Goal: Task Accomplishment & Management: Complete application form

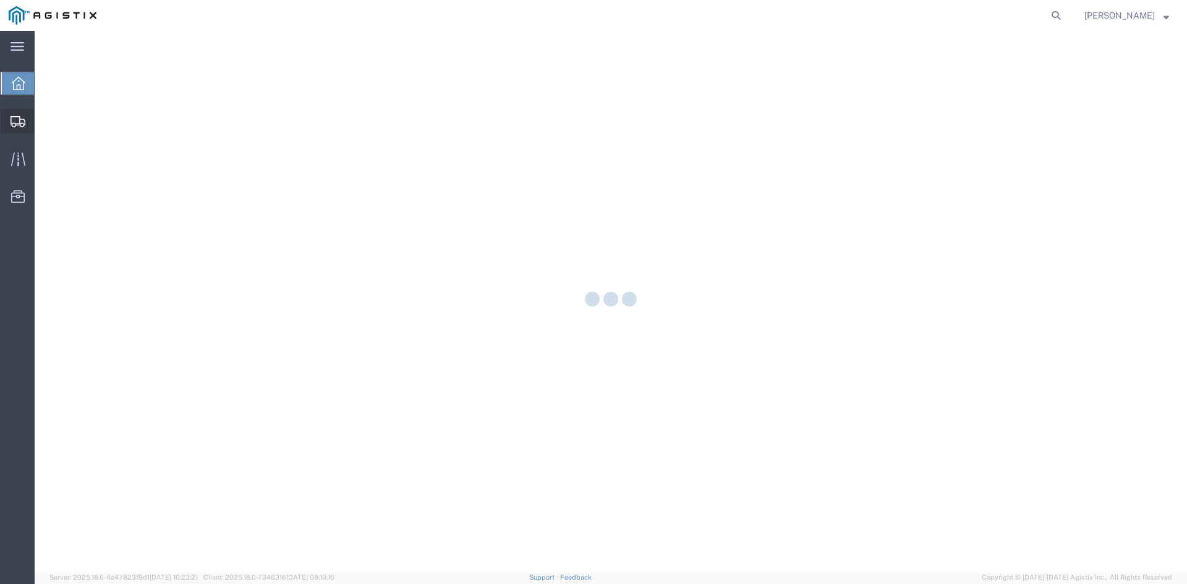
click at [20, 120] on icon at bounding box center [18, 121] width 15 height 11
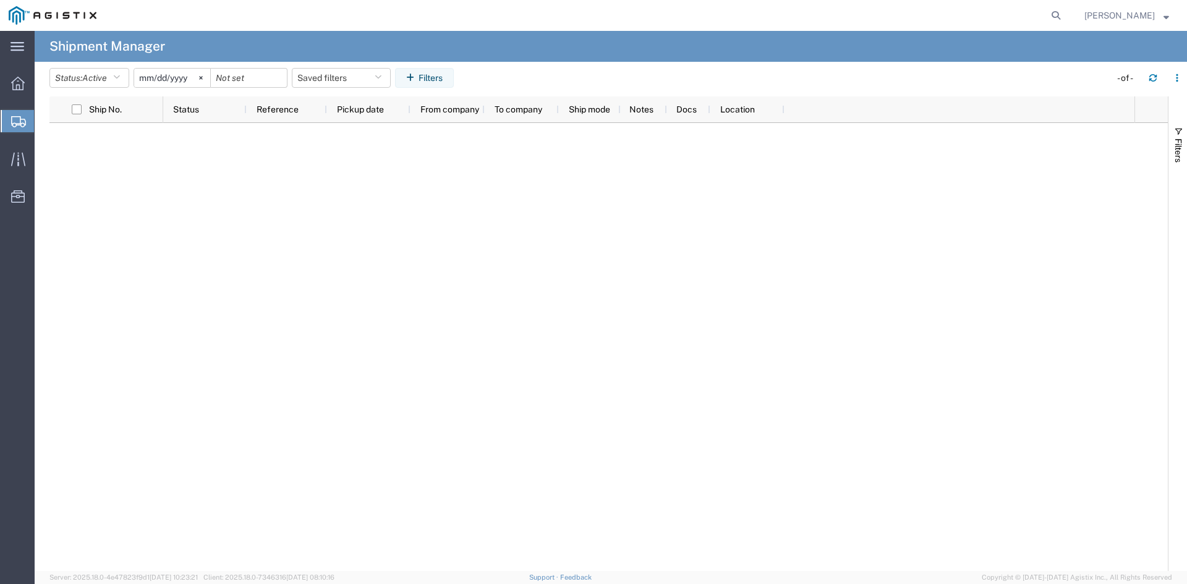
click at [0, 0] on span "Create Shipment" at bounding box center [0, 0] width 0 height 0
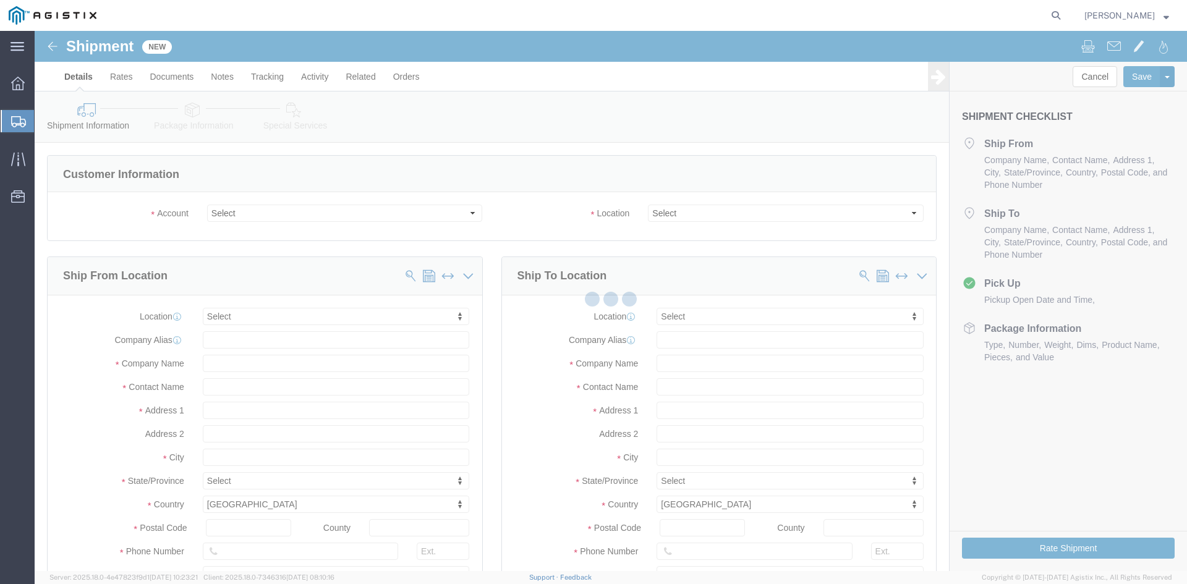
select select
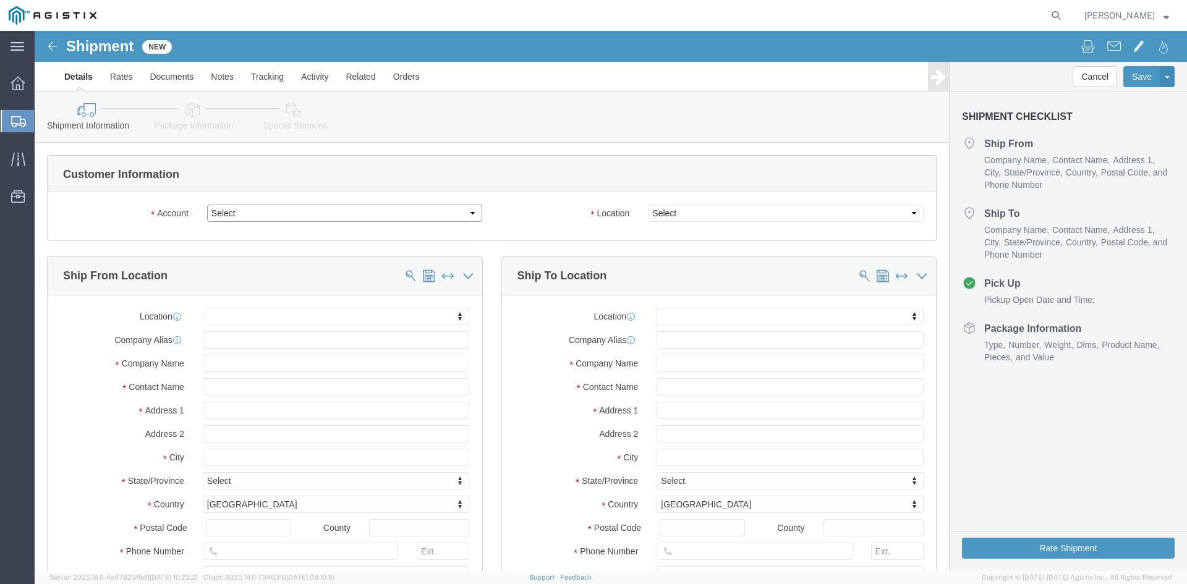
drag, startPoint x: 470, startPoint y: 214, endPoint x: 436, endPoint y: 184, distance: 46.4
click select "Select [PERSON_NAME] Utility Products PG&E"
select select "9596"
click select "Select [PERSON_NAME] Utility Products PG&E"
select select
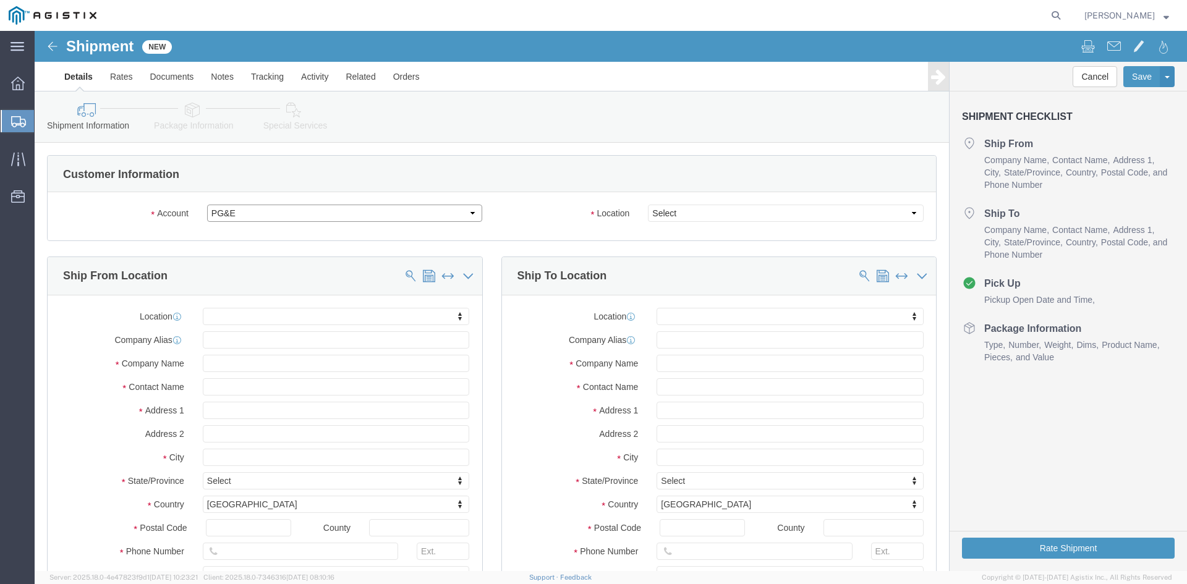
select select
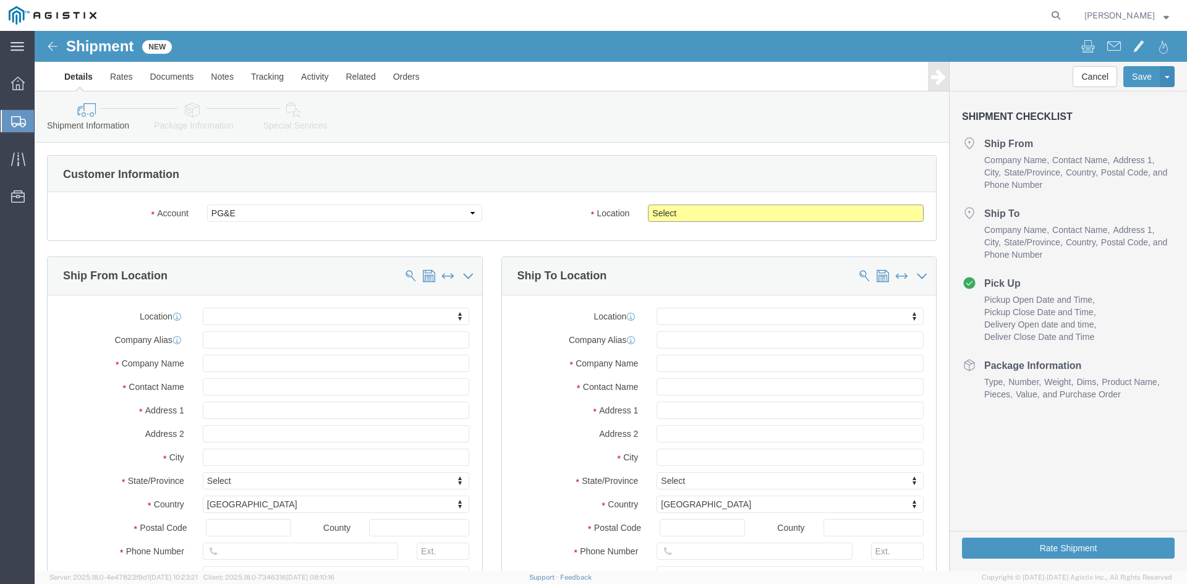
click select "Select All Others [GEOGRAPHIC_DATA] [GEOGRAPHIC_DATA] [GEOGRAPHIC_DATA] [GEOGRA…"
select select "19745"
click select "Select All Others [GEOGRAPHIC_DATA] [GEOGRAPHIC_DATA] [GEOGRAPHIC_DATA] [GEOGRA…"
click input "text"
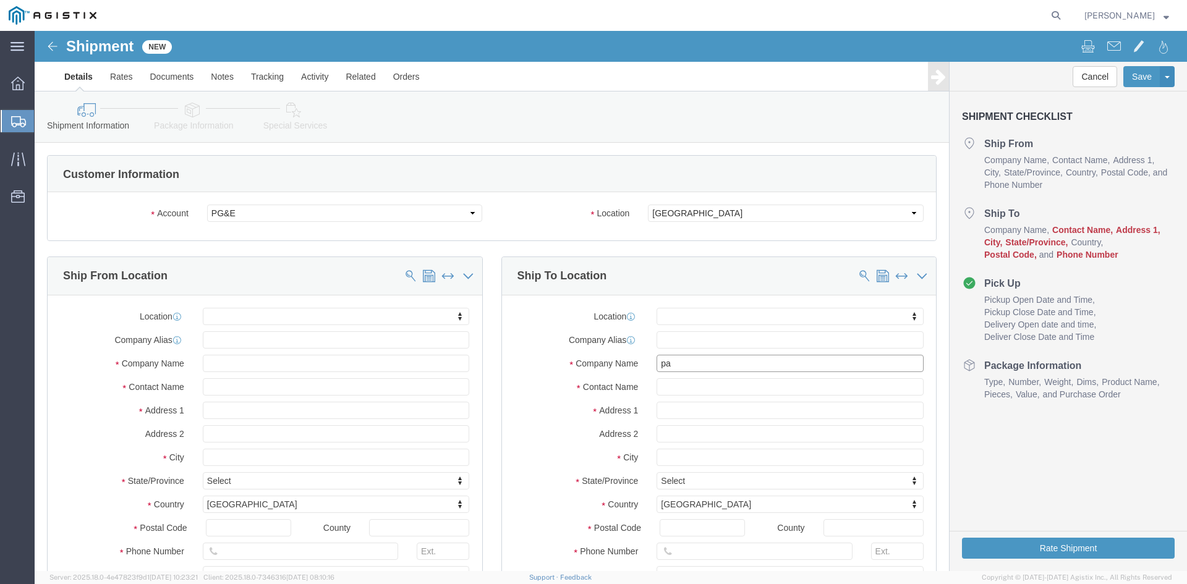
type input "pac"
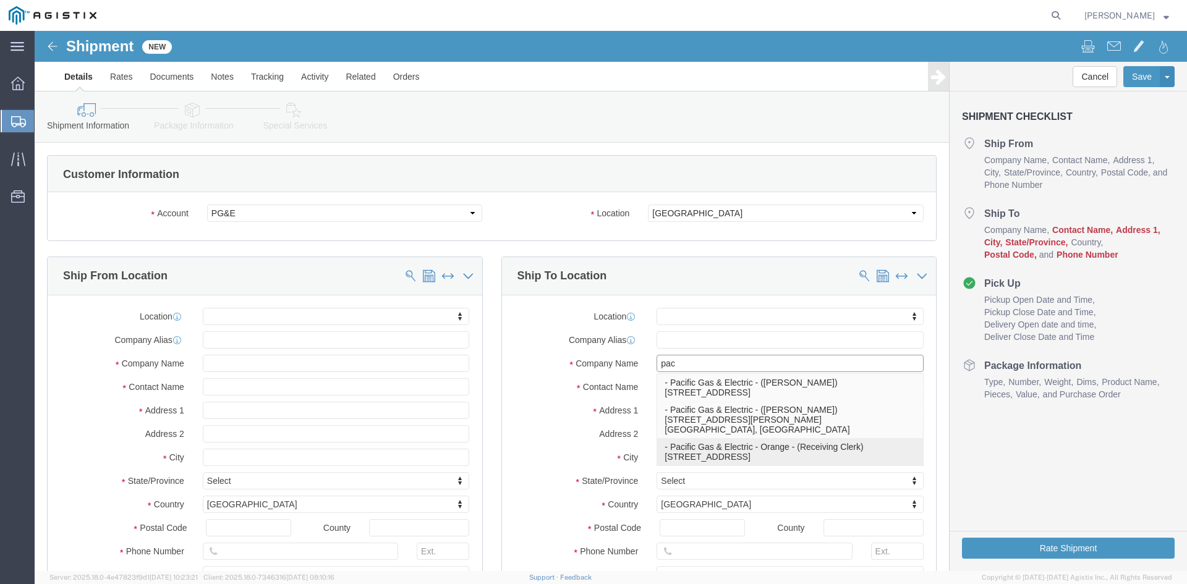
click p "- Pacific Gas & Electric - Orange - (Receiving Clerk) [STREET_ADDRESS]"
select select "CA"
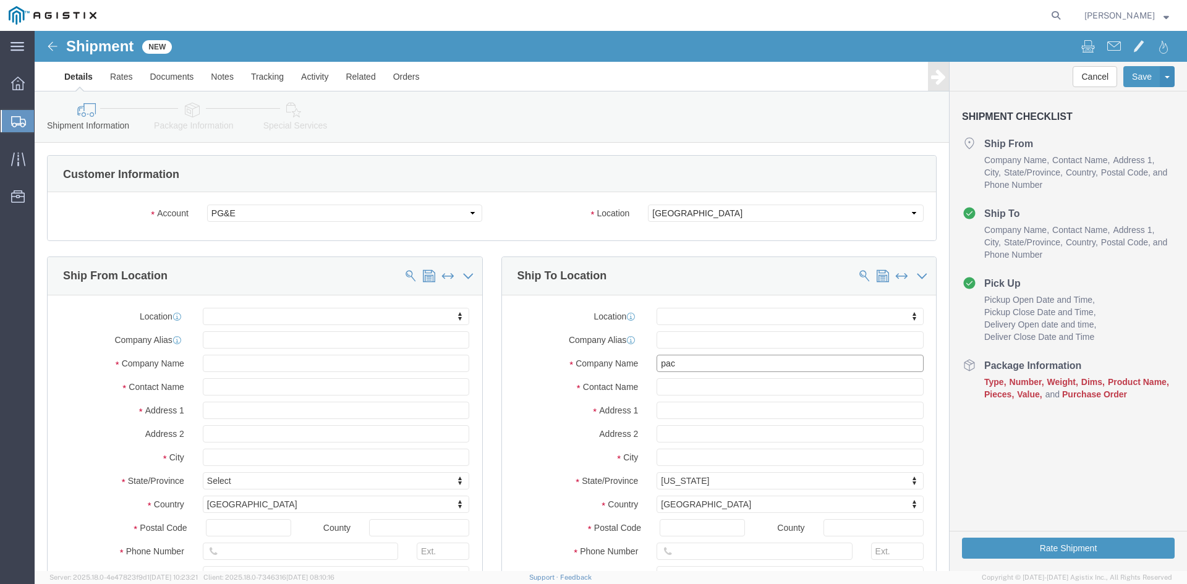
type input "Pacific Gas & Electric - Orange"
click input "text"
type input "b"
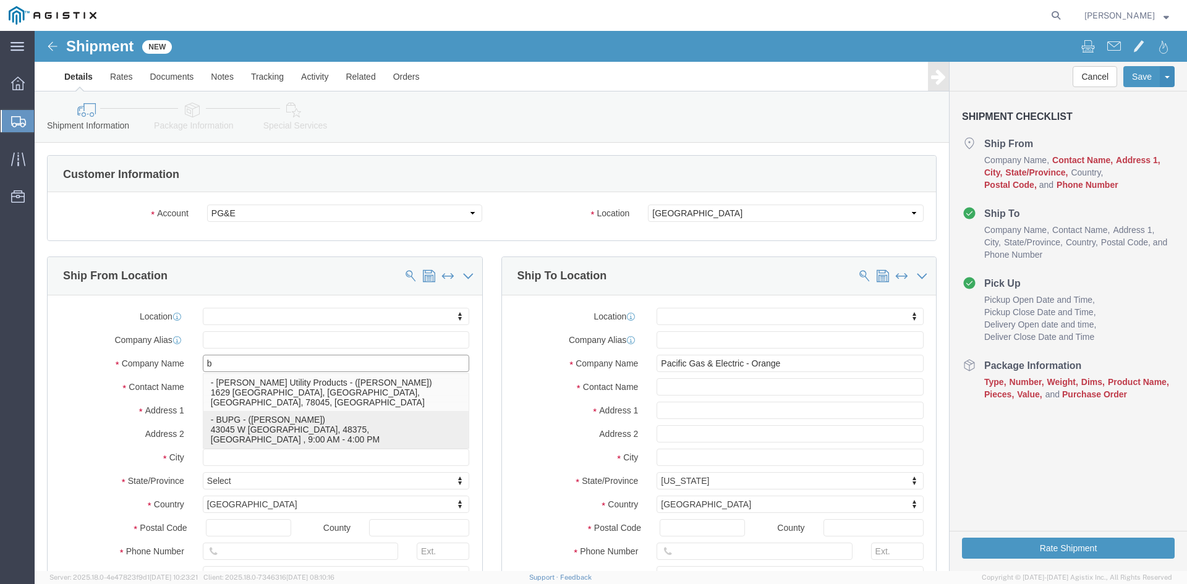
click p "- BUPG - ([PERSON_NAME]) 43045 W [GEOGRAPHIC_DATA], 48375, [GEOGRAPHIC_DATA] , …"
select select "MI"
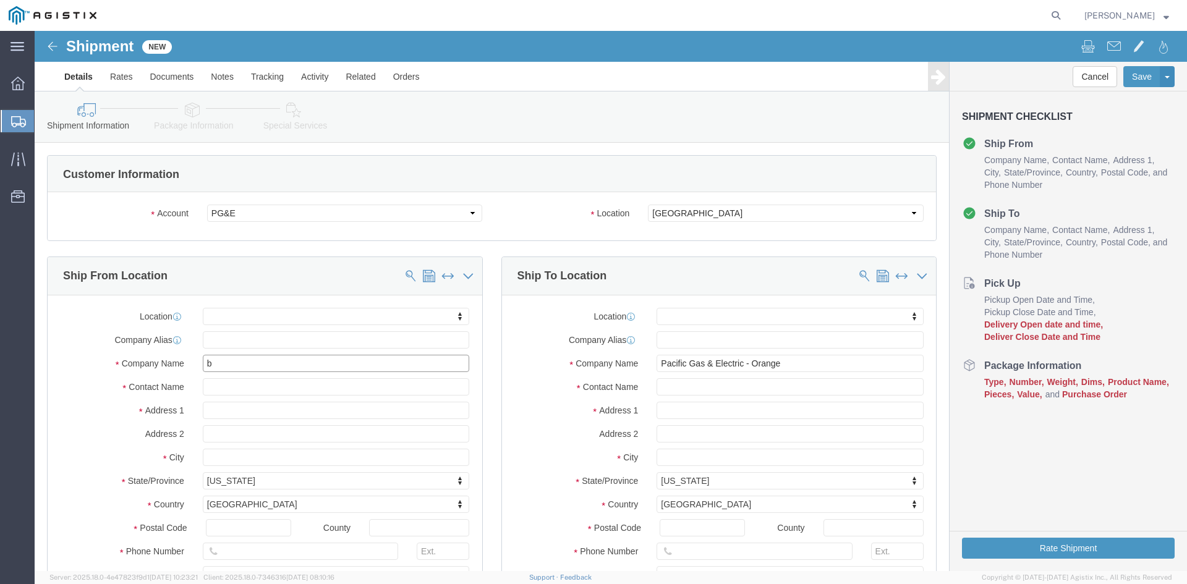
type input "BUPG"
click input "text"
type input "M"
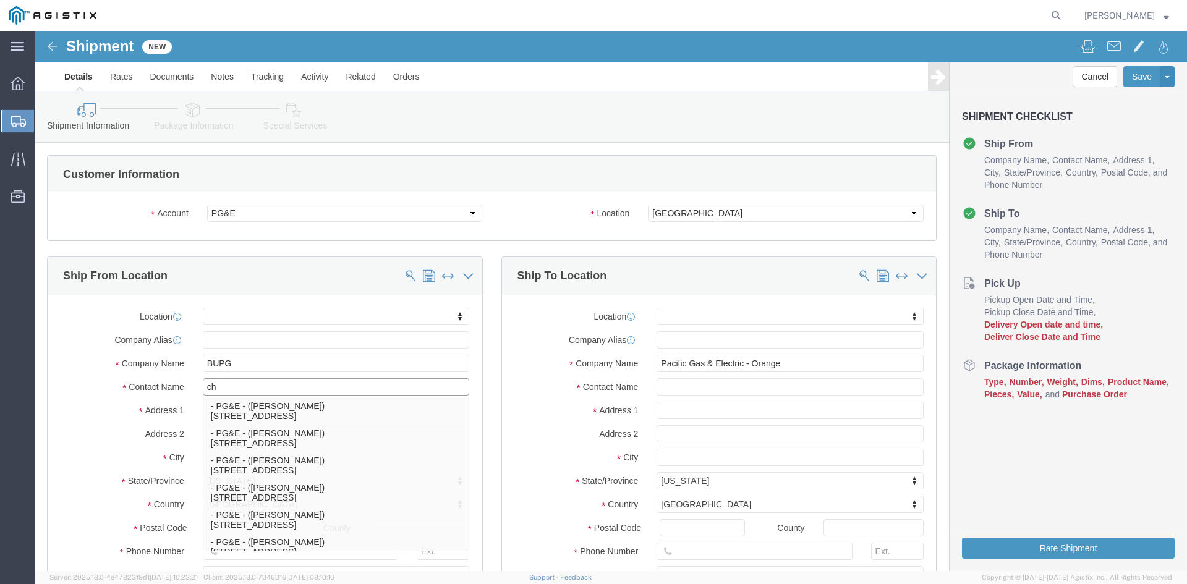
type input "c"
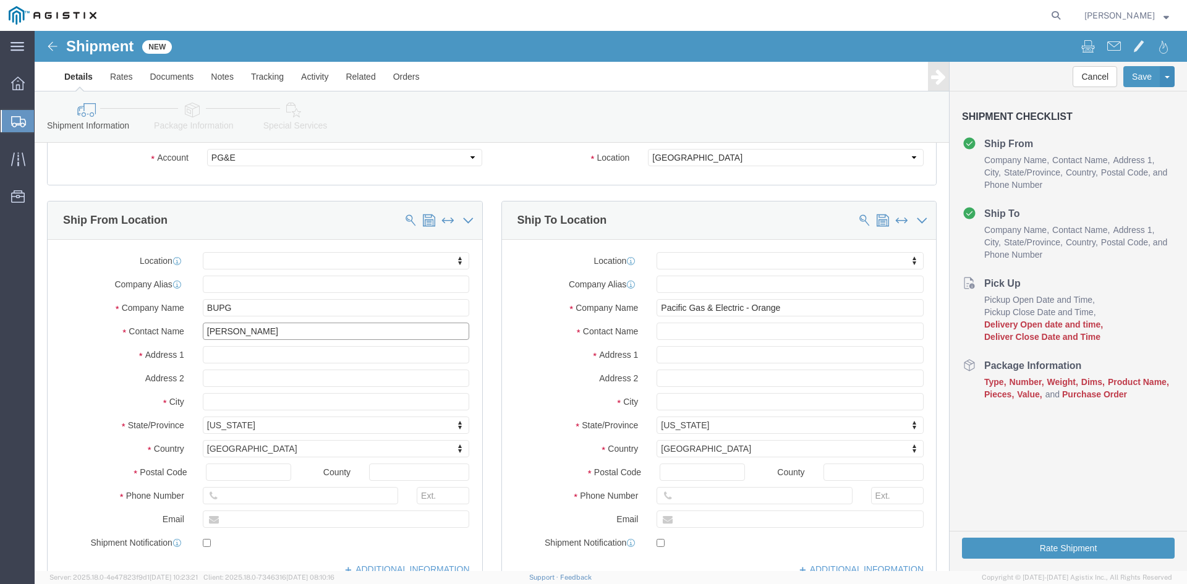
scroll to position [124, 0]
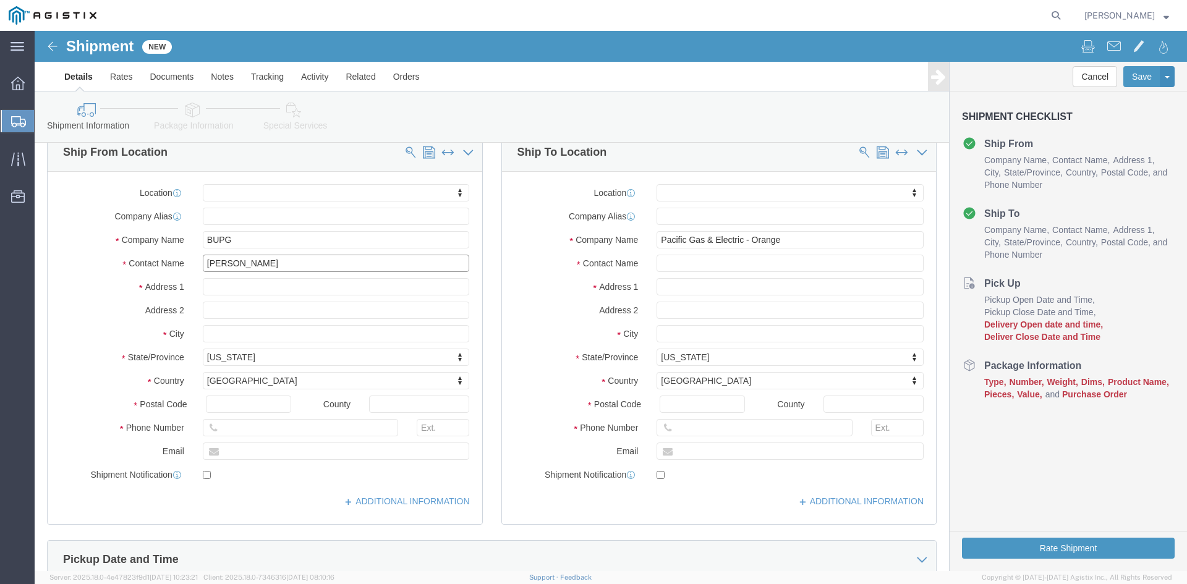
type input "[PERSON_NAME]"
click input "text"
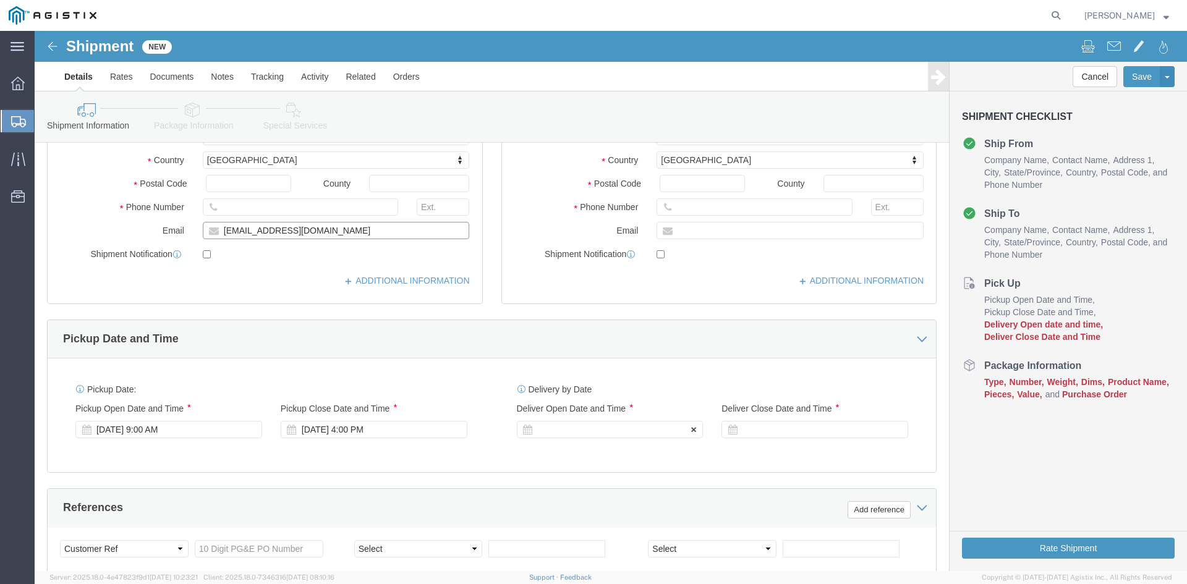
scroll to position [371, 0]
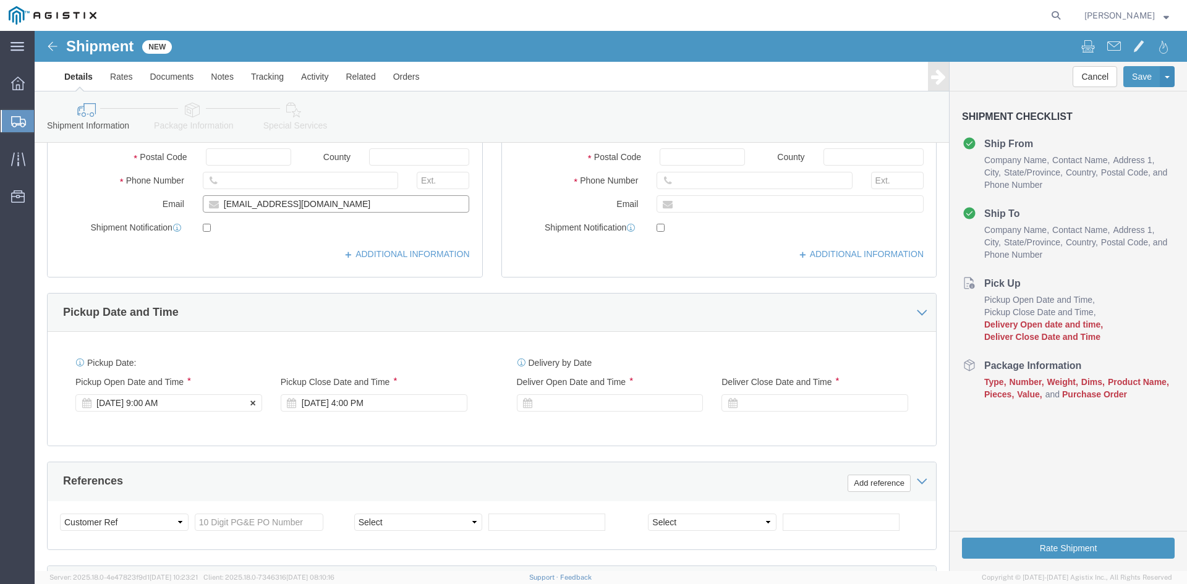
type input "[EMAIL_ADDRESS][DOMAIN_NAME]"
click div "[DATE] 9:00 AM"
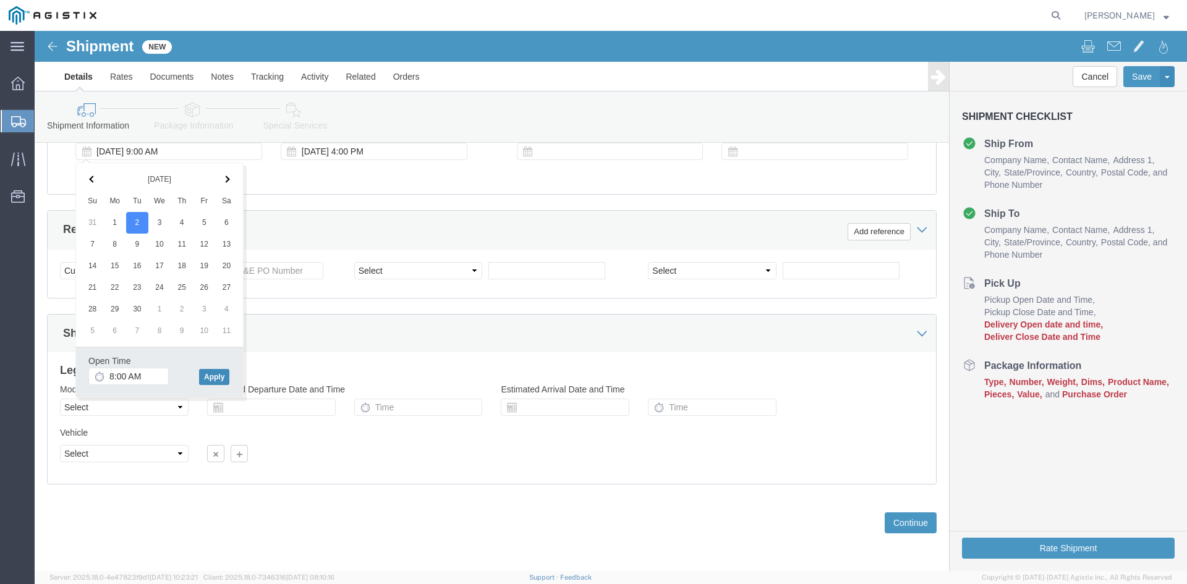
click button "Apply"
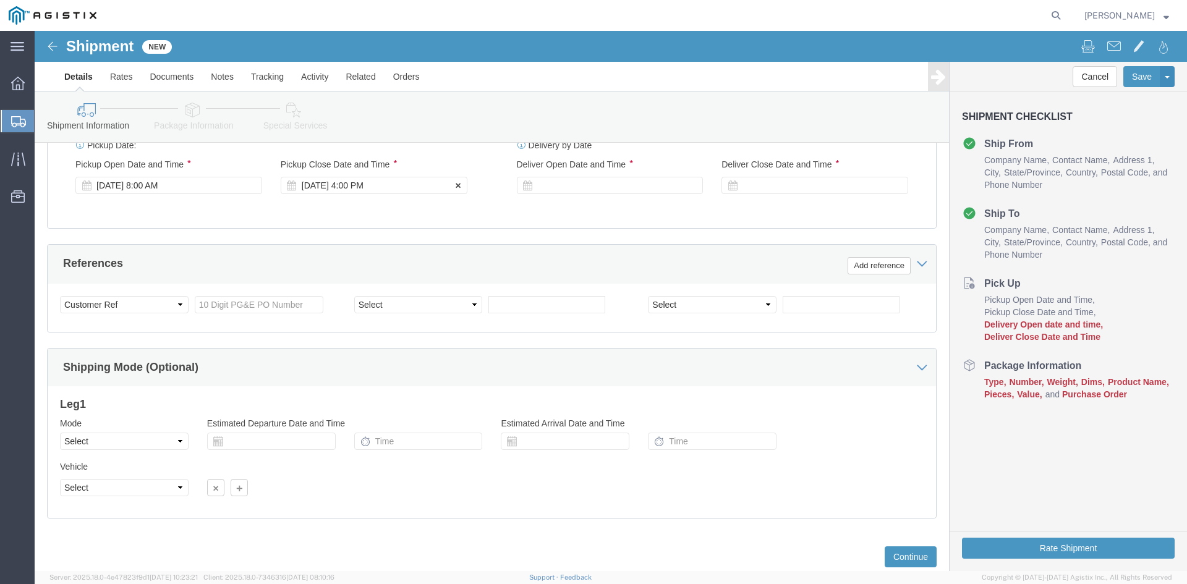
scroll to position [561, 0]
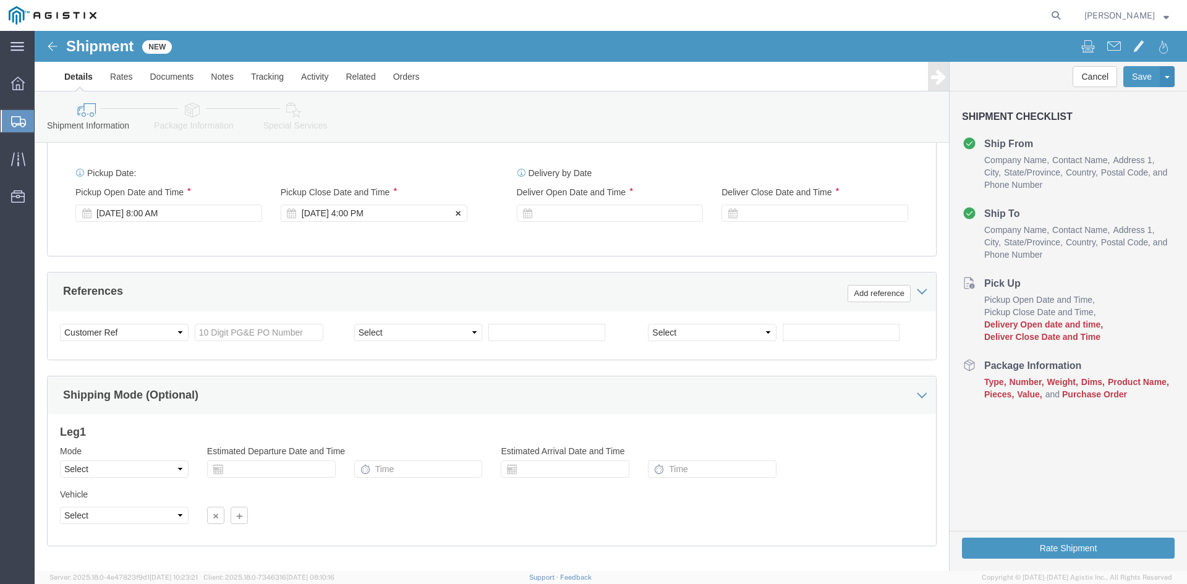
click div "[DATE] 4:00 PM"
type input "3:00 PM"
click div "Close Time 3:00 PM [DATE] 9:00 AM - [DATE] 9:00 AM Cancel Apply"
click button "Apply"
click div
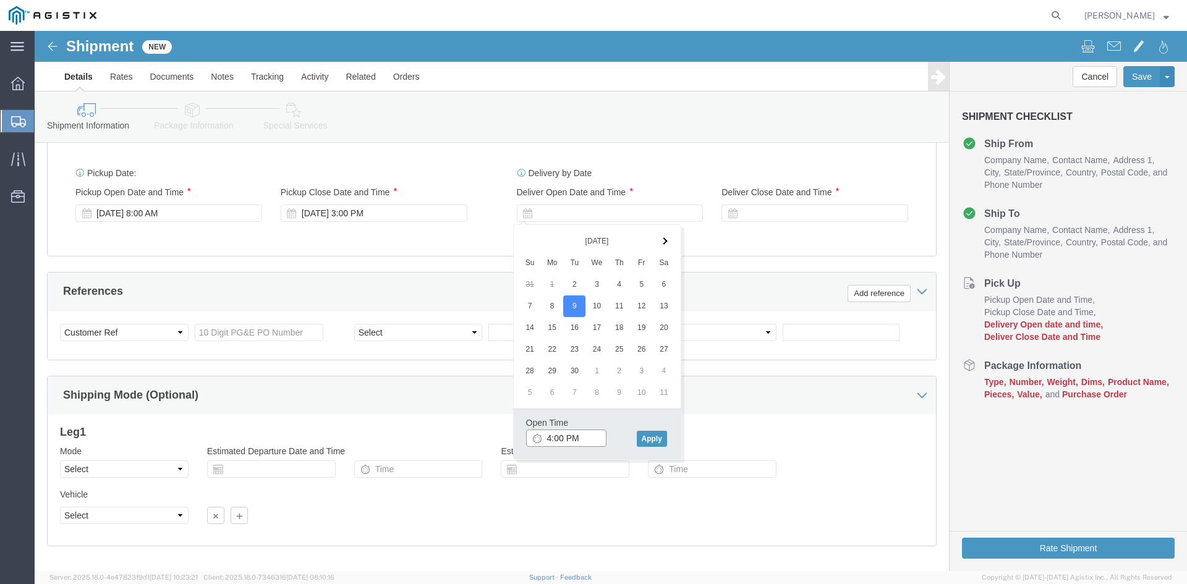
click input "4:00 PM"
type input "8:00 AM"
click button "Apply"
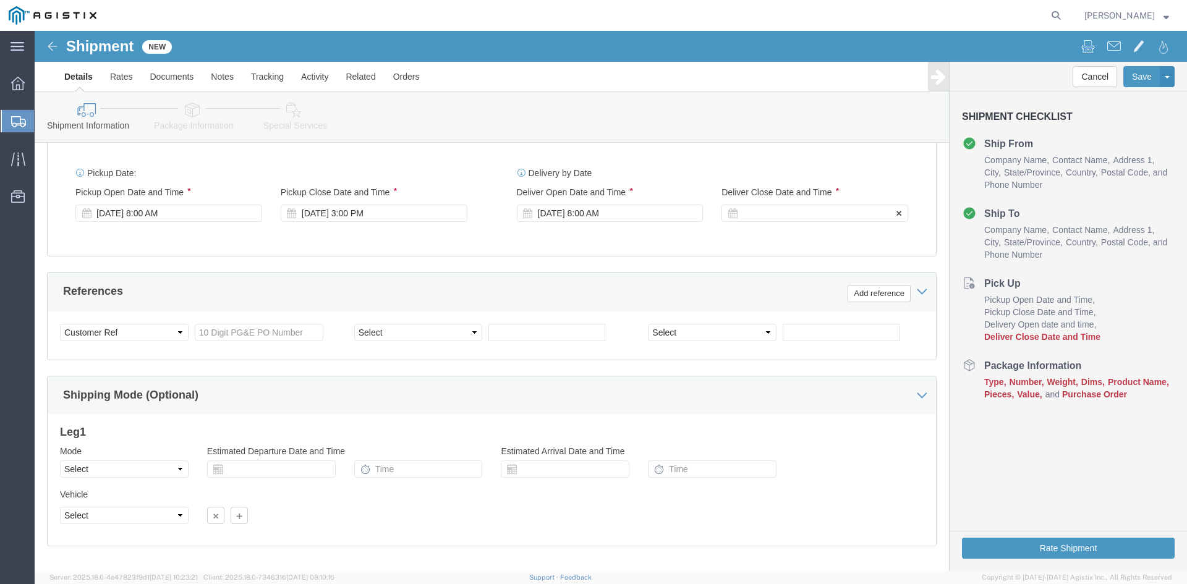
click div
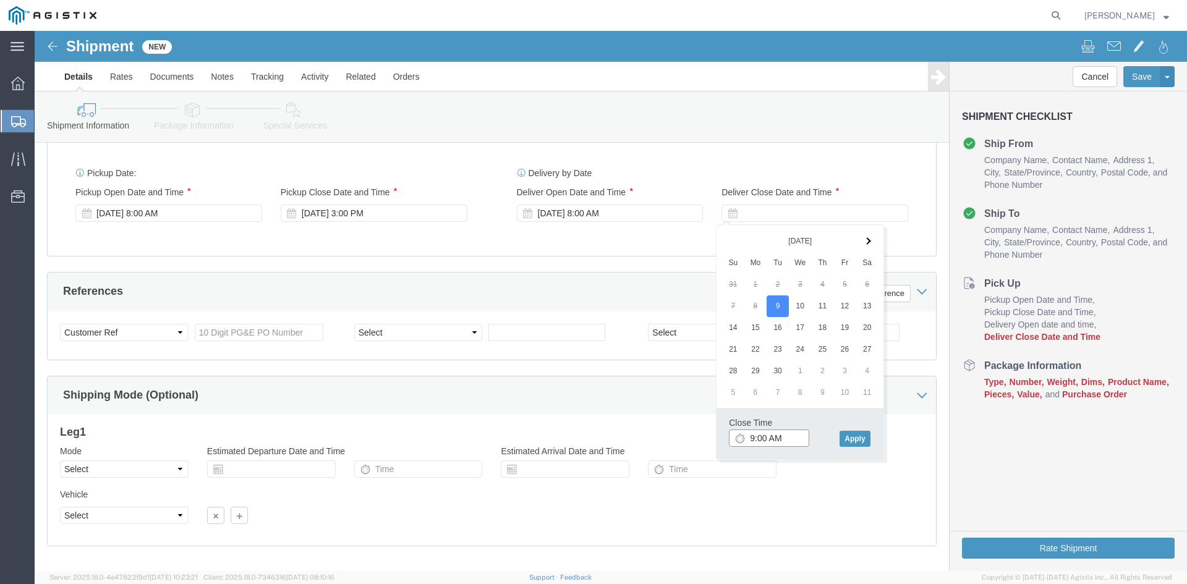
click input "9:00 AM"
type input "3:00 PM"
click button "Apply"
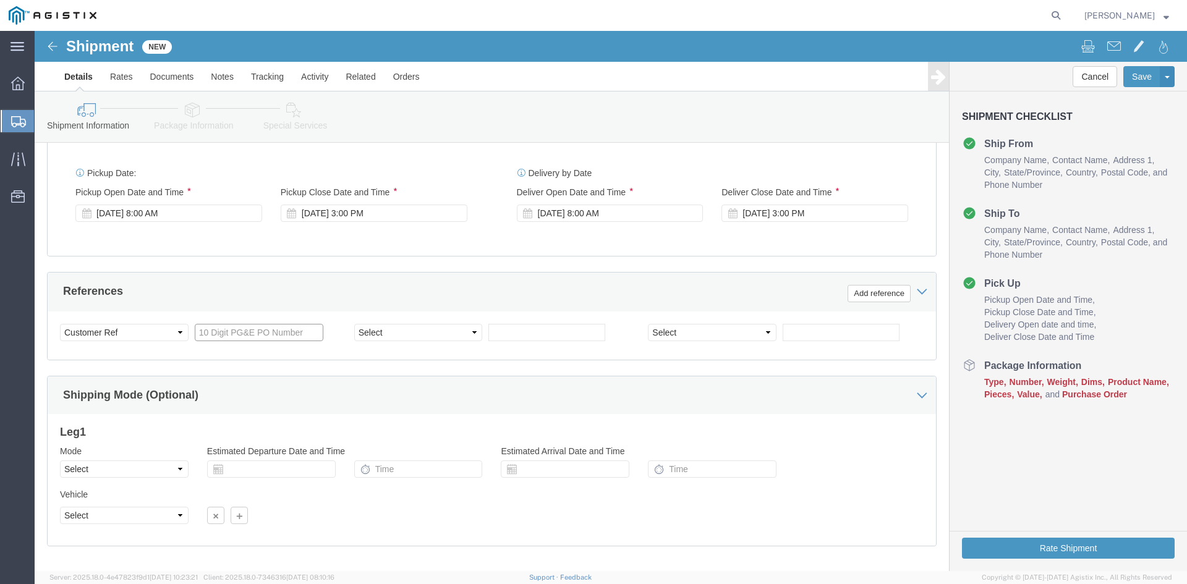
click input "text"
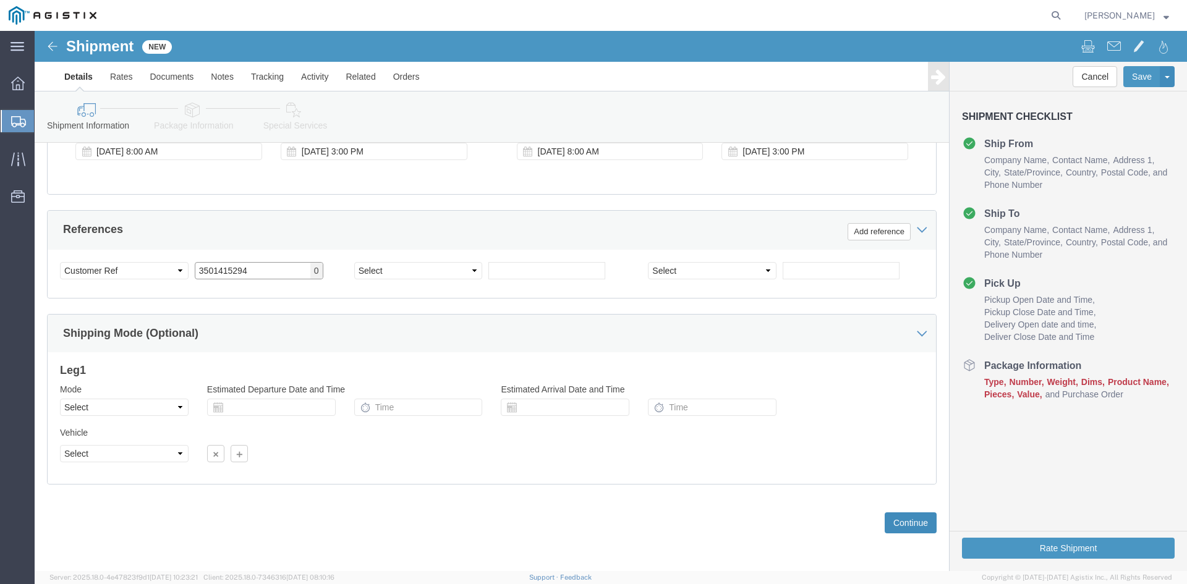
type input "3501415294"
click button "Continue"
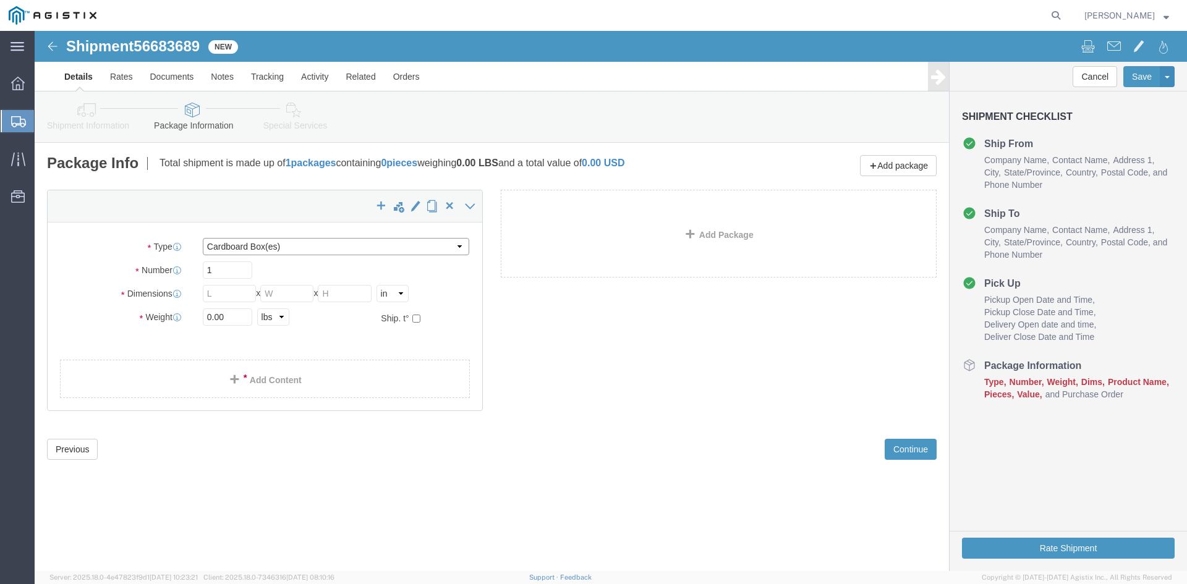
click select "Select Bulk Bundle(s) Cardboard Box(es) Carton(s) Crate(s) Drum(s) (Fiberboard)…"
select select "PSNS"
click select "Select Bulk Bundle(s) Cardboard Box(es) Carton(s) Crate(s) Drum(s) (Fiberboard)…"
drag, startPoint x: 200, startPoint y: 240, endPoint x: 224, endPoint y: 245, distance: 23.9
click input "text"
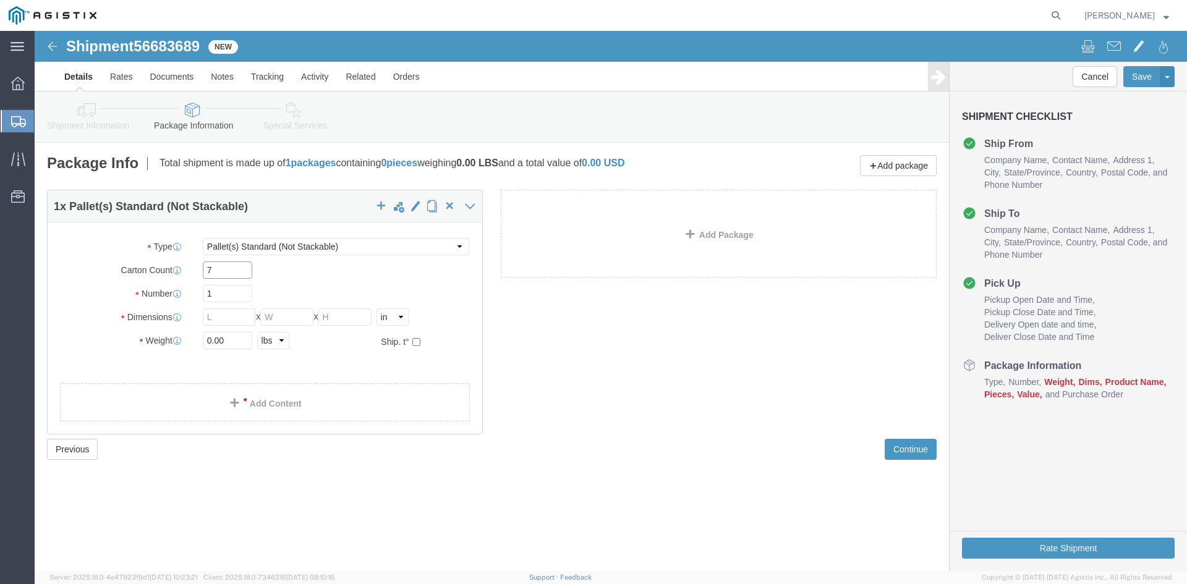
type input "7"
click input "text"
type input "48"
type input "40"
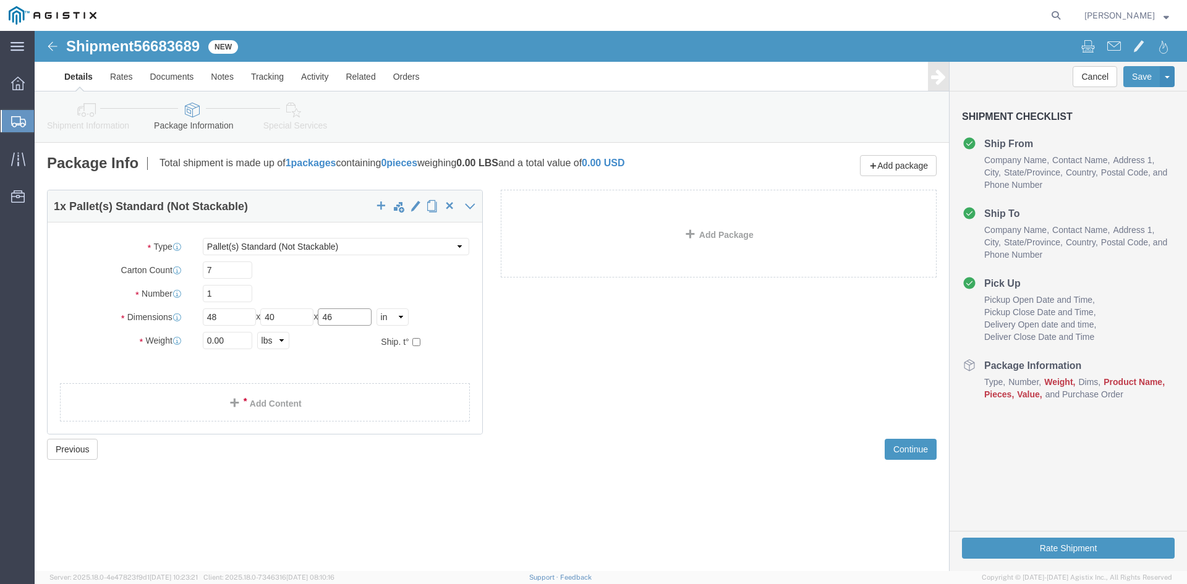
type input "46"
type input "280"
click link "Add Content"
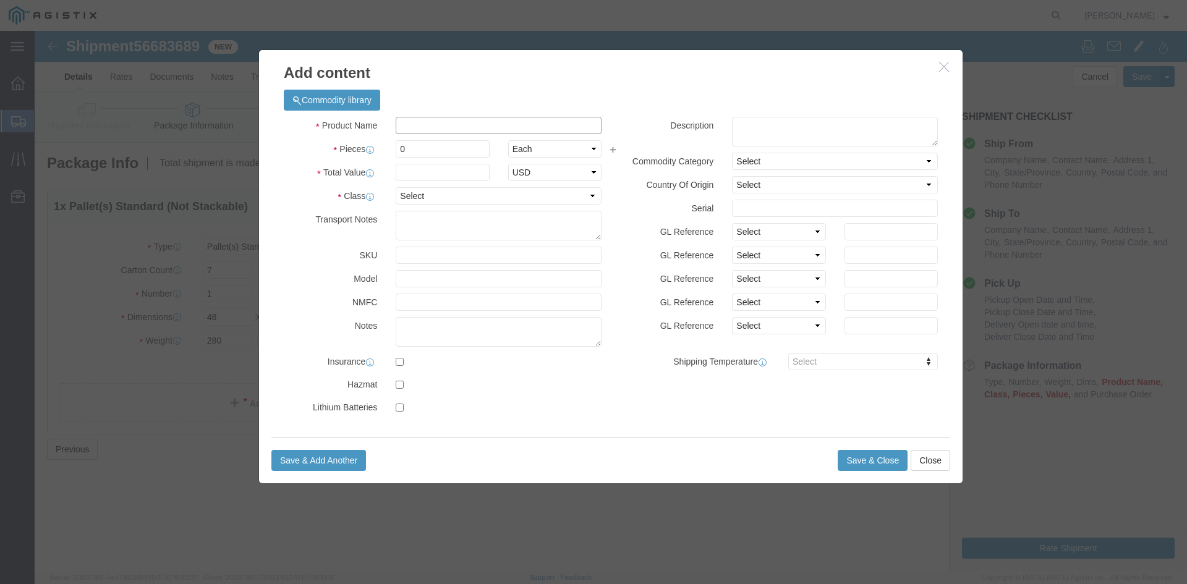
click input "text"
type input "covers"
click input "0"
type input "400"
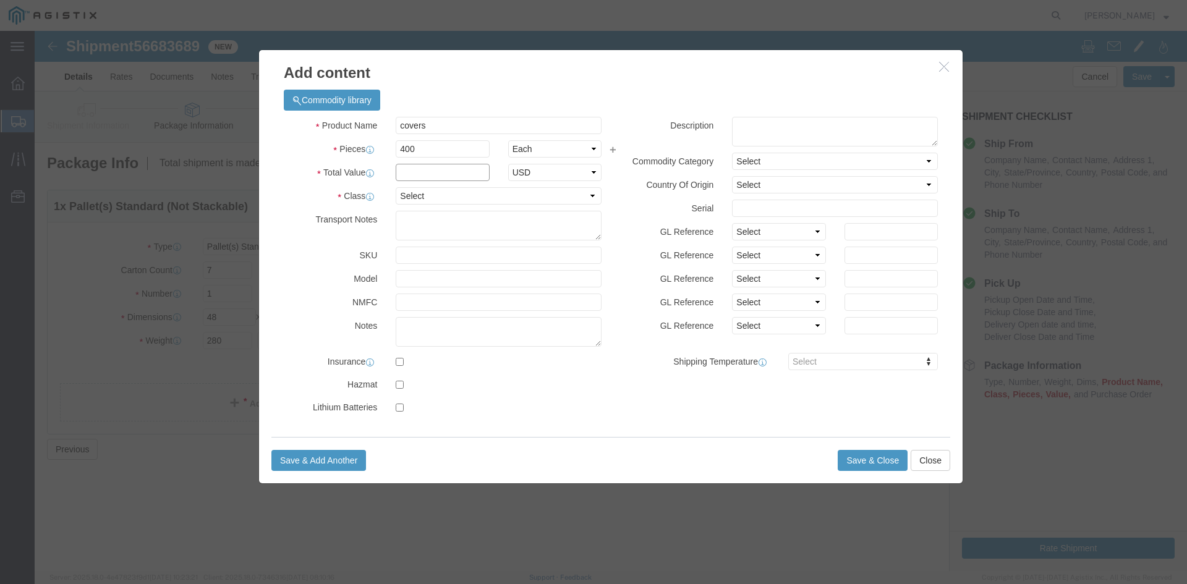
click input "text"
type input "5500"
click select "Select 50 55 60 65 70 85 92.5 100 125 175 250 300 400"
select select "85"
click select "Select 50 55 60 65 70 85 92.5 100 125 175 250 300 400"
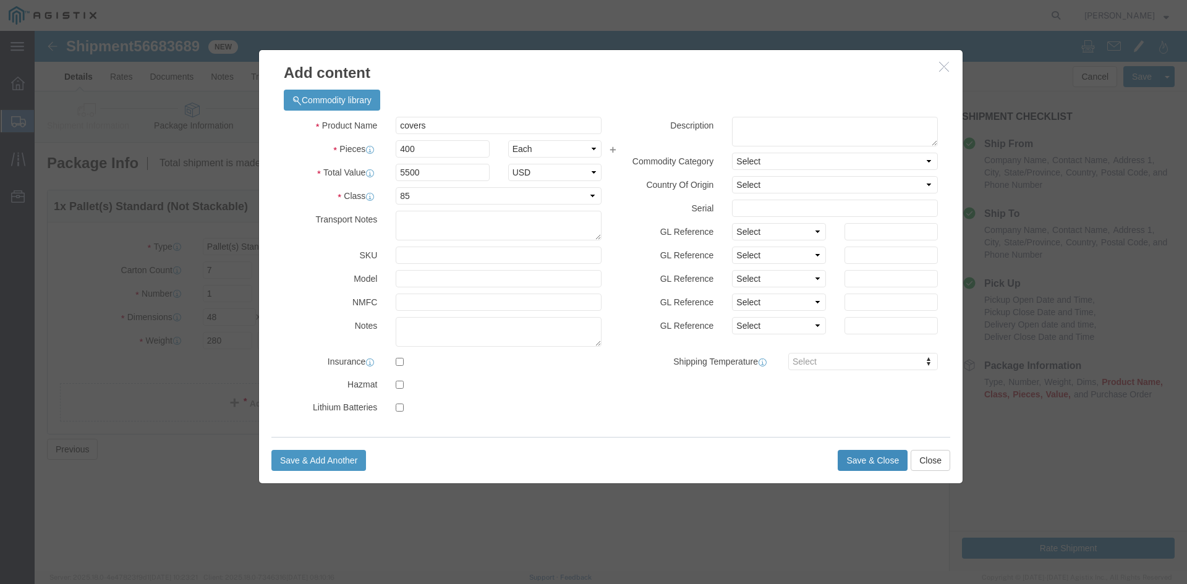
click button "Save & Close"
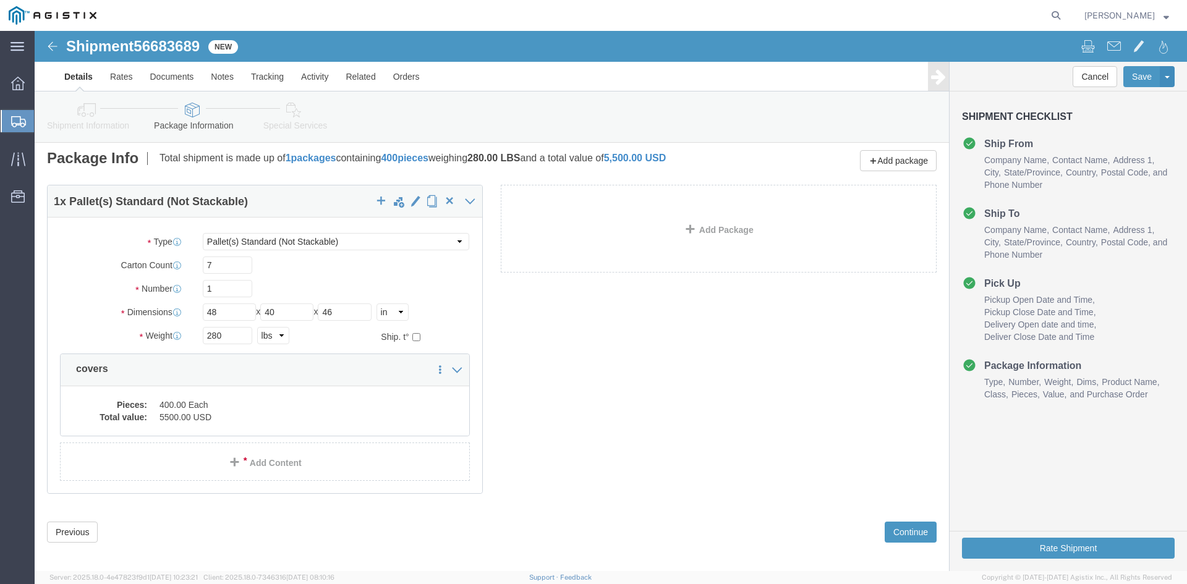
scroll to position [14, 0]
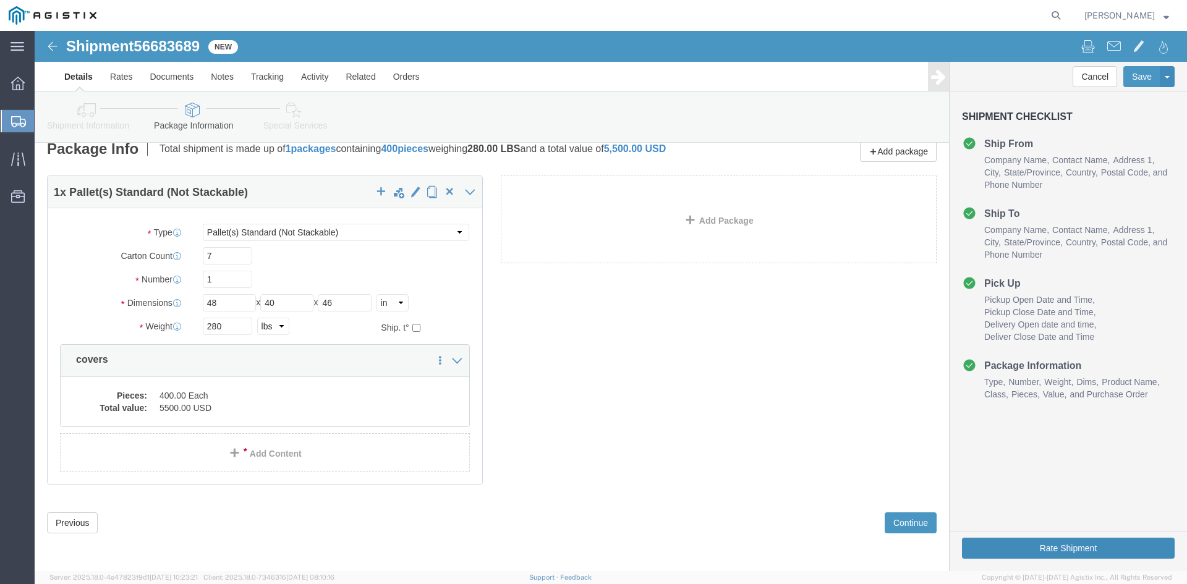
click button "Rate Shipment"
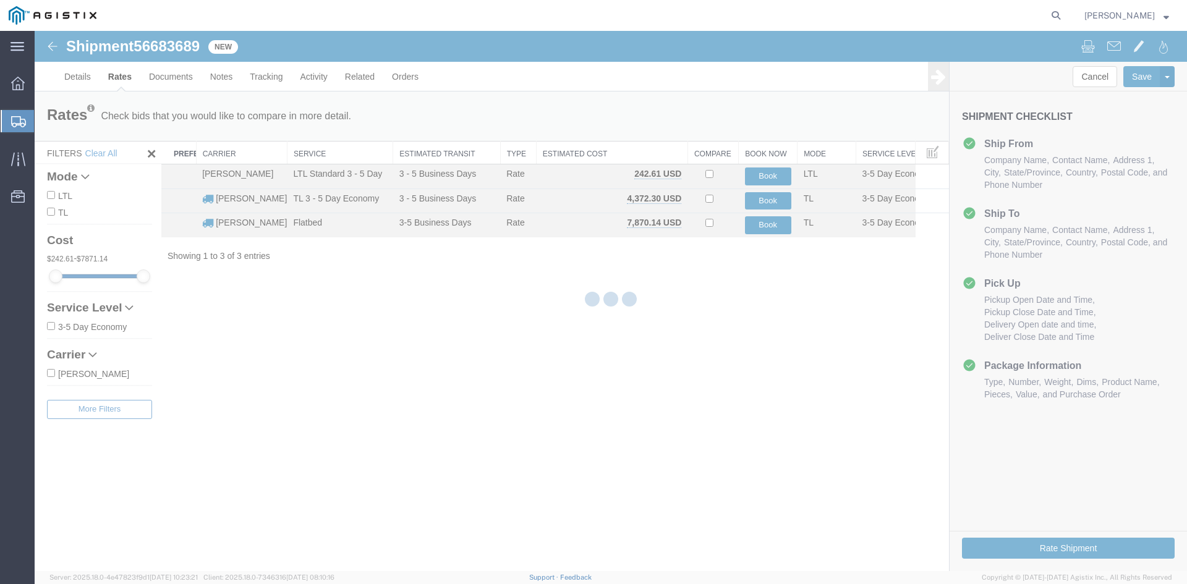
scroll to position [0, 0]
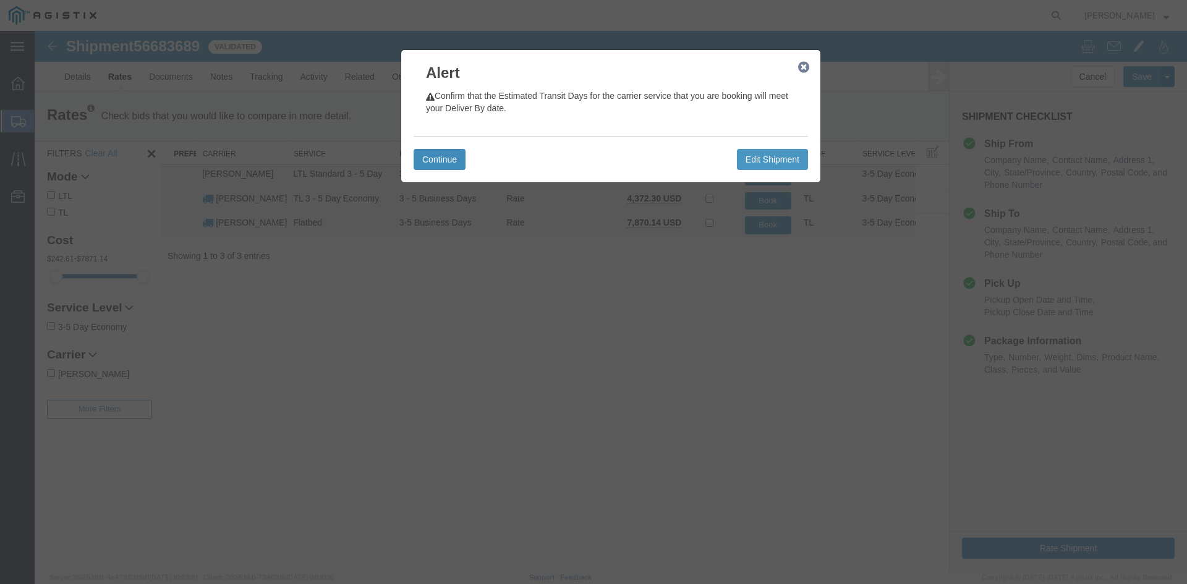
click at [439, 158] on button "Continue" at bounding box center [439, 159] width 52 height 21
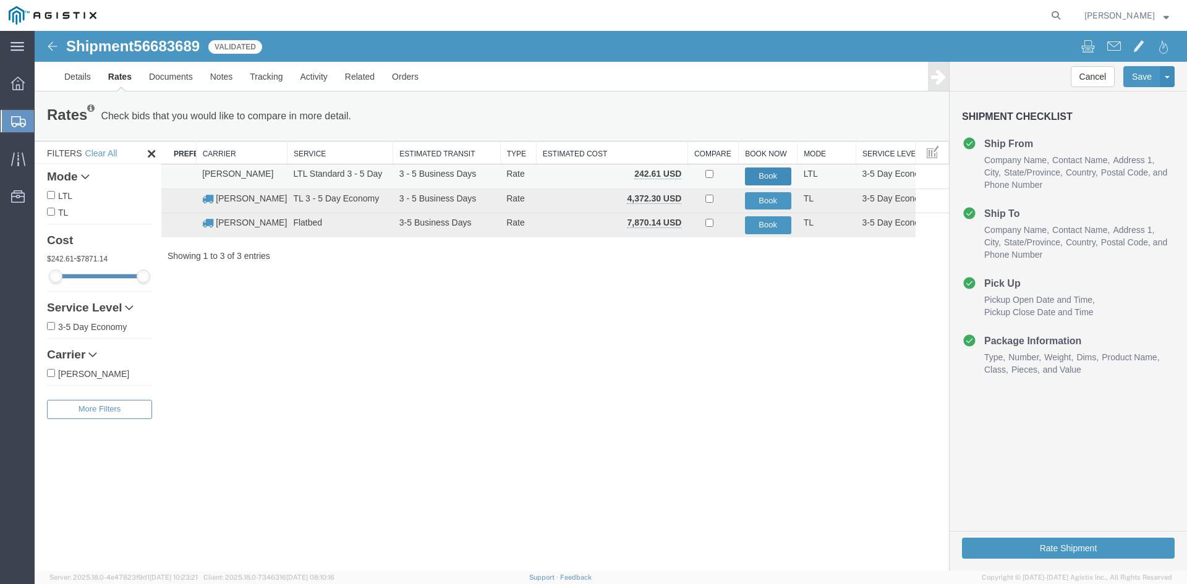
click at [763, 171] on button "Book" at bounding box center [768, 176] width 46 height 18
